Goal: Find contact information: Find contact information

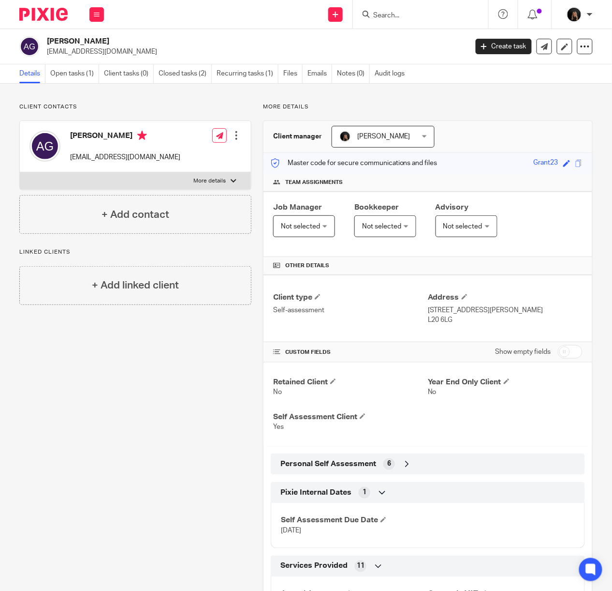
click at [223, 177] on label "More details" at bounding box center [135, 180] width 231 height 17
click at [20, 172] on input "More details" at bounding box center [19, 172] width 0 height 0
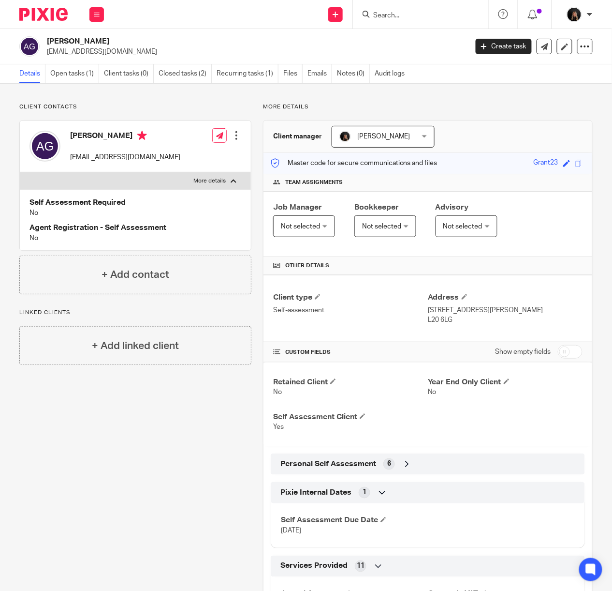
click at [223, 177] on label "More details" at bounding box center [135, 180] width 231 height 17
click at [20, 172] on input "More details" at bounding box center [19, 172] width 0 height 0
checkbox input "false"
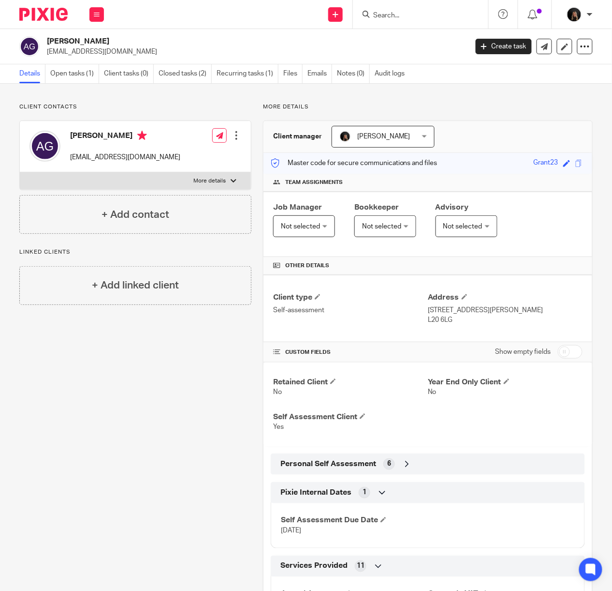
click at [395, 15] on input "Search" at bounding box center [415, 16] width 87 height 9
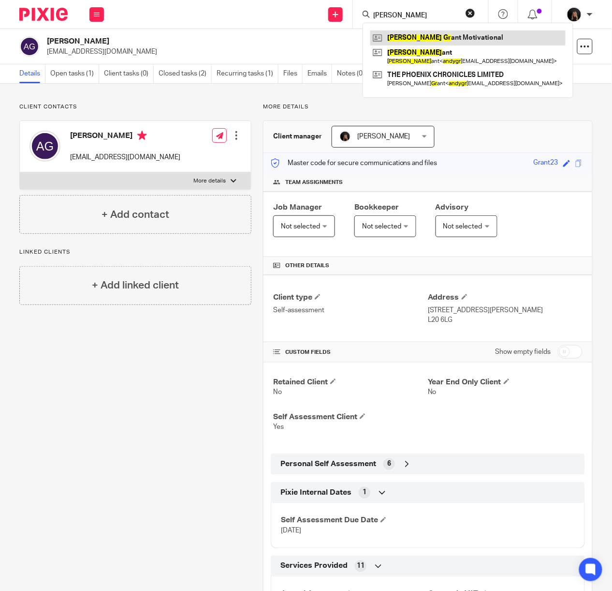
type input "[PERSON_NAME]"
click at [399, 37] on link at bounding box center [468, 37] width 195 height 15
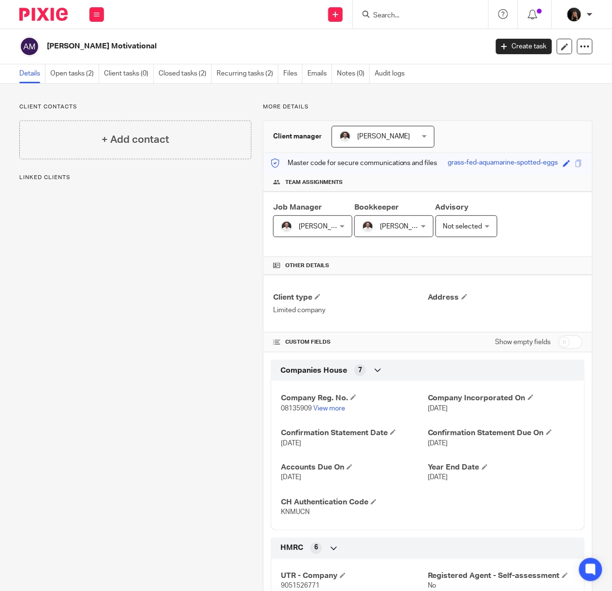
click at [428, 16] on input "Search" at bounding box center [415, 16] width 87 height 9
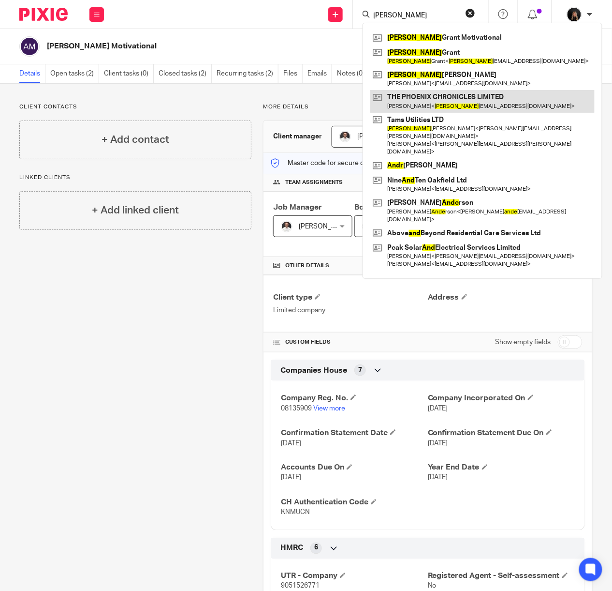
type input "[PERSON_NAME]"
click at [427, 101] on link at bounding box center [483, 101] width 224 height 22
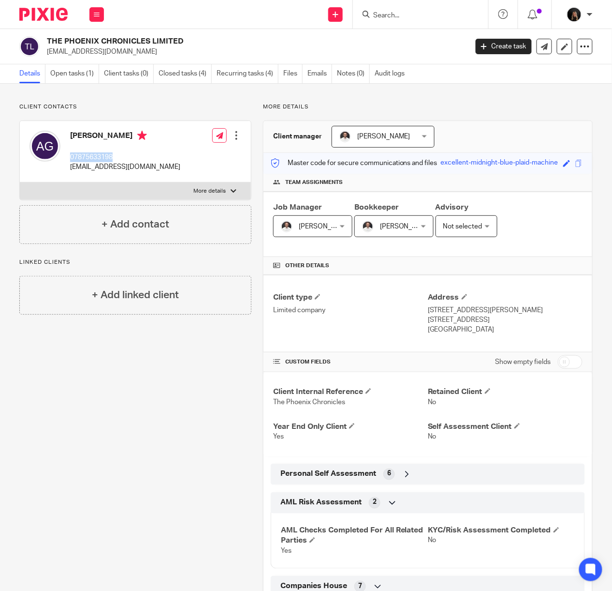
drag, startPoint x: 117, startPoint y: 157, endPoint x: 70, endPoint y: 157, distance: 47.4
click at [70, 157] on div "Andrew Grant 07875633198 andygrantmotivation@gmail.com" at bounding box center [105, 151] width 151 height 51
copy p "07875633198"
click at [404, 479] on icon at bounding box center [407, 474] width 10 height 10
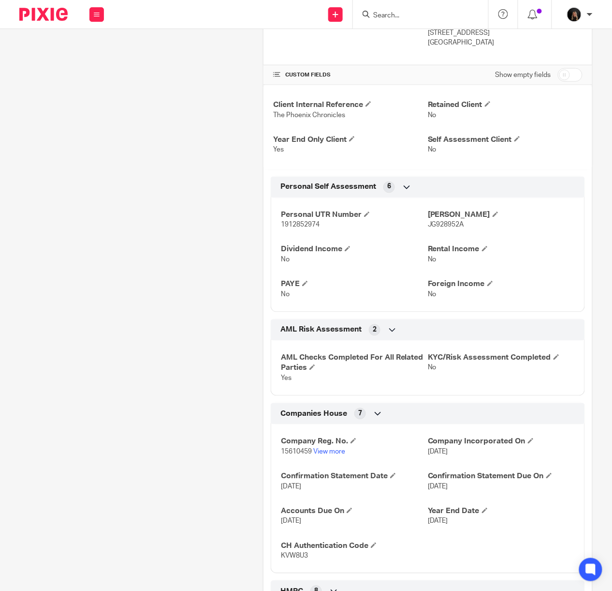
scroll to position [343, 0]
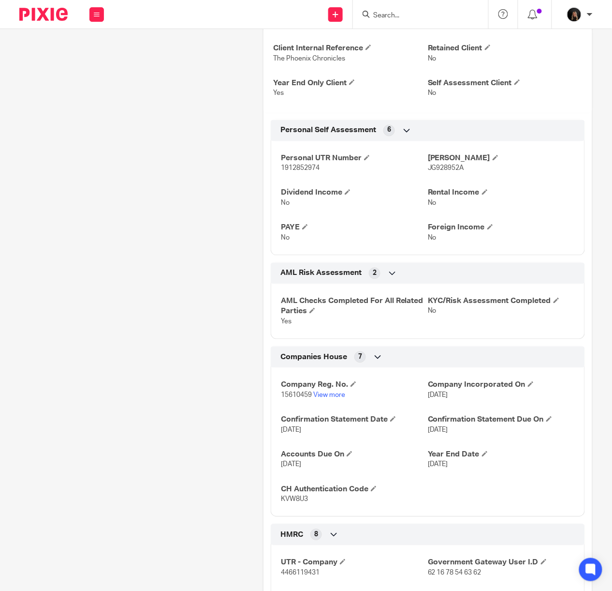
click at [388, 278] on icon at bounding box center [393, 273] width 10 height 10
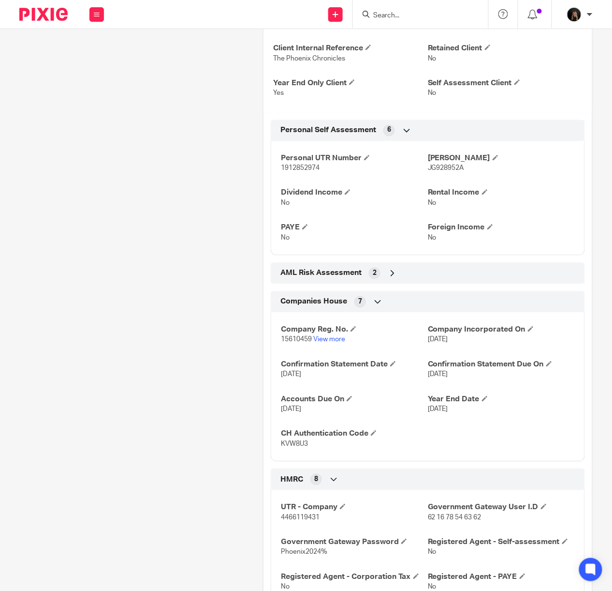
click at [388, 278] on icon at bounding box center [393, 273] width 10 height 10
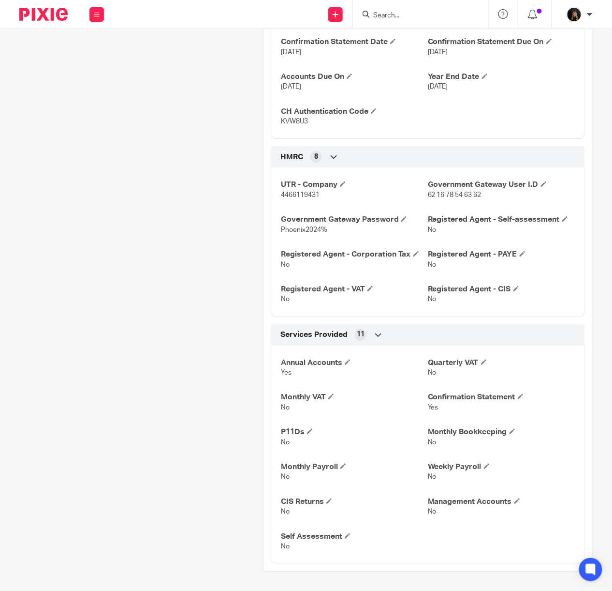
scroll to position [0, 0]
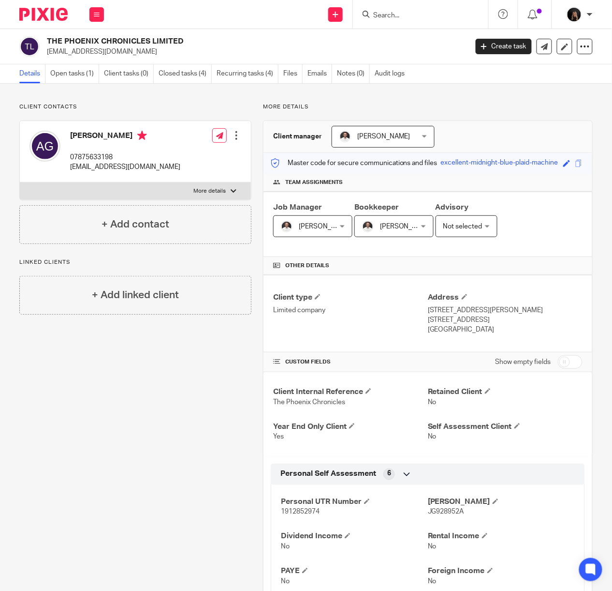
drag, startPoint x: 158, startPoint y: 59, endPoint x: 47, endPoint y: 56, distance: 110.3
click at [47, 56] on div "THE PHOENIX CHRONICLES LIMITED andygrantmotivation@gmail.com Create task Update…" at bounding box center [306, 46] width 612 height 35
copy p "andygrantmotivation@gmail.com"
